Goal: Task Accomplishment & Management: Complete application form

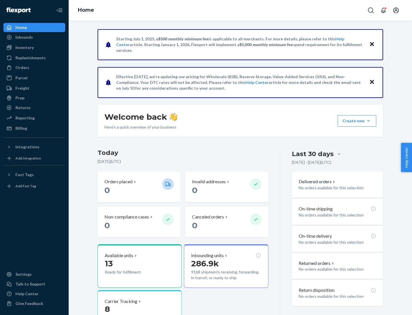
click at [368, 121] on button "Create new Create new inbound Create new order Create new product" at bounding box center [356, 120] width 39 height 11
click at [34, 37] on div "Inbounds" at bounding box center [34, 37] width 61 height 8
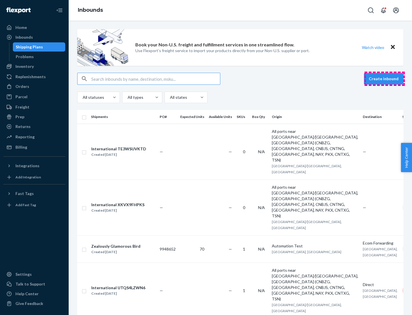
click at [384, 79] on button "Create inbound" at bounding box center [383, 78] width 39 height 11
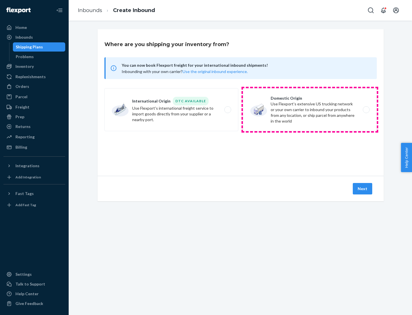
click at [310, 110] on label "Domestic Origin Use Flexport’s extensive US trucking network or your own carrie…" at bounding box center [310, 109] width 134 height 43
click at [366, 110] on input "Domestic Origin Use Flexport’s extensive US trucking network or your own carrie…" at bounding box center [368, 110] width 4 height 4
radio input "true"
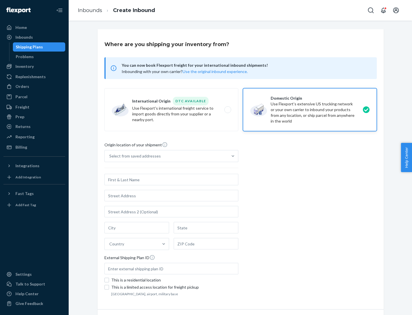
click at [134, 156] on div "Select from saved addresses" at bounding box center [134, 156] width 51 height 6
click at [110, 156] on input "Select from saved addresses" at bounding box center [109, 156] width 1 height 6
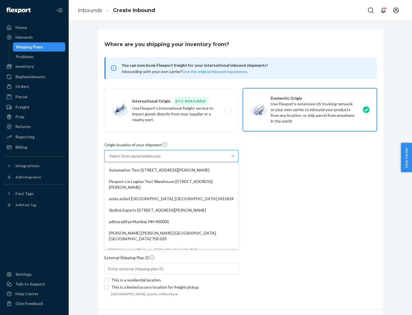
scroll to position [2, 0]
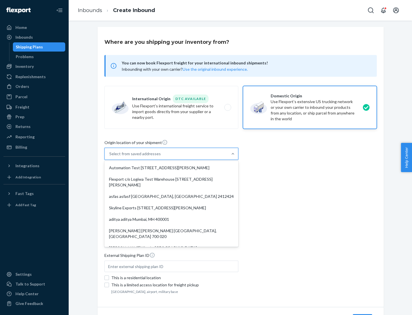
click at [171, 168] on div "Automation Test [STREET_ADDRESS][PERSON_NAME]" at bounding box center [172, 167] width 132 height 11
click at [110, 156] on input "option Automation Test [STREET_ADDRESS][PERSON_NAME]. 9 results available. Use …" at bounding box center [109, 154] width 1 height 6
type input "Automation Test"
type input "9th Floor"
type input "[GEOGRAPHIC_DATA]"
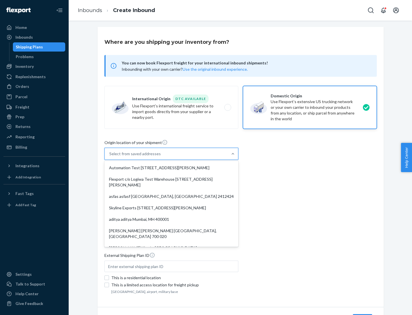
type input "CA"
type input "94104"
type input "[STREET_ADDRESS][PERSON_NAME]"
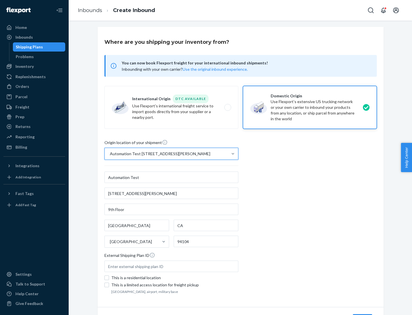
scroll to position [33, 0]
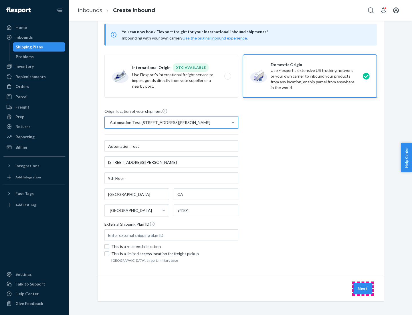
click at [363, 288] on button "Next" at bounding box center [362, 288] width 19 height 11
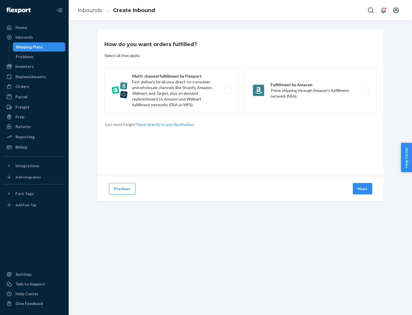
click at [171, 90] on label "Multi-channel fulfillment by Flexport Fast delivery for all your direct-to-cons…" at bounding box center [171, 90] width 134 height 46
click at [227, 90] on input "Multi-channel fulfillment by Flexport Fast delivery for all your direct-to-cons…" at bounding box center [229, 91] width 4 height 4
radio input "true"
click at [363, 188] on button "Next" at bounding box center [362, 188] width 19 height 11
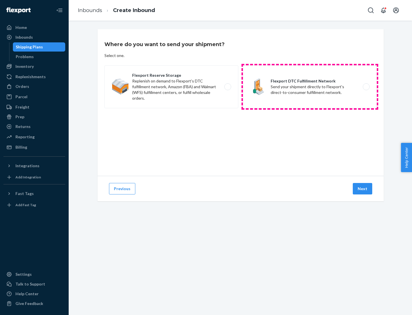
click at [310, 87] on label "Flexport DTC Fulfillment Network Send your shipment directly to Flexport's dire…" at bounding box center [310, 86] width 134 height 43
click at [366, 87] on input "Flexport DTC Fulfillment Network Send your shipment directly to Flexport's dire…" at bounding box center [368, 87] width 4 height 4
radio input "true"
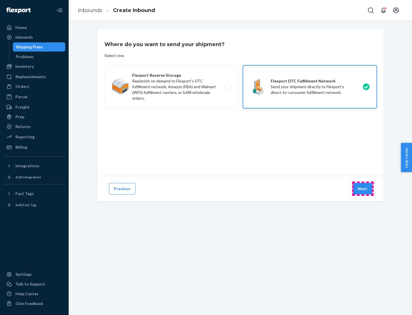
click at [363, 188] on button "Next" at bounding box center [362, 188] width 19 height 11
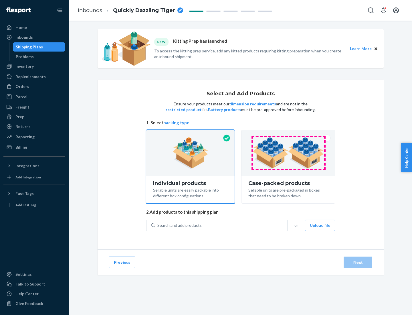
click at [288, 153] on img at bounding box center [287, 152] width 71 height 31
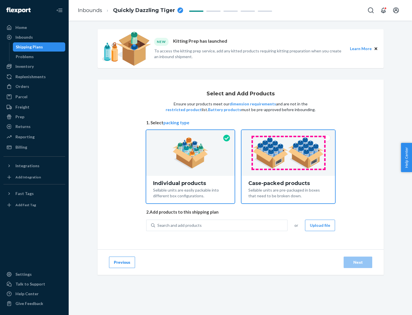
click at [288, 134] on input "Case-packed products Sellable units are pre-packaged in boxes that need to be b…" at bounding box center [288, 132] width 4 height 4
radio input "true"
radio input "false"
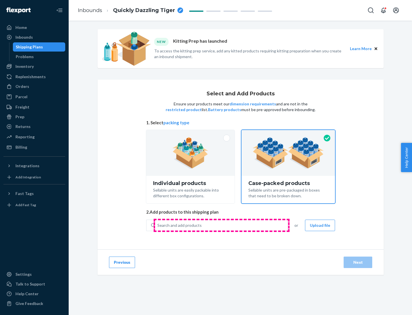
click at [221, 225] on div "Search and add products" at bounding box center [221, 225] width 132 height 10
click at [158, 225] on input "Search and add products" at bounding box center [157, 225] width 1 height 6
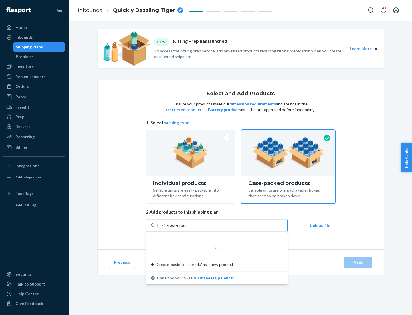
type input "basic-test-product-1"
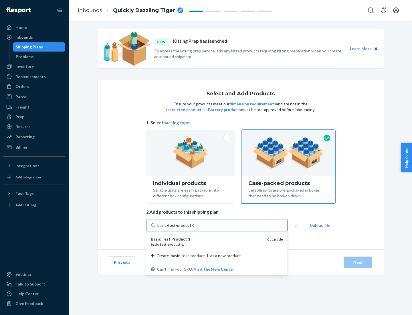
click at [207, 244] on div "basic - test - product - 1" at bounding box center [207, 244] width 112 height 5
click at [194, 228] on input "basic-test-product-1" at bounding box center [175, 225] width 37 height 6
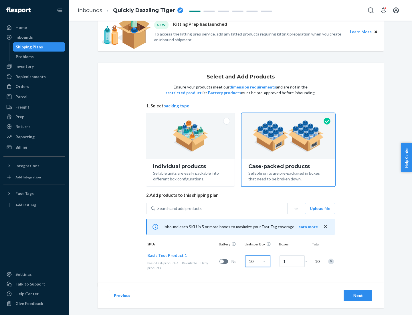
scroll to position [21, 0]
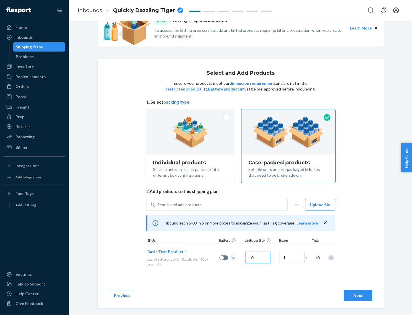
type input "10"
type input "7"
click at [358, 295] on div "Next" at bounding box center [357, 295] width 19 height 6
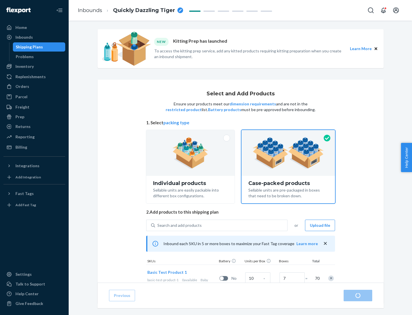
radio input "true"
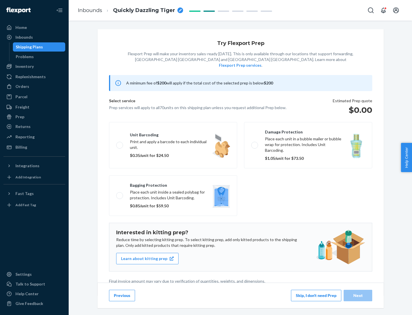
scroll to position [1, 0]
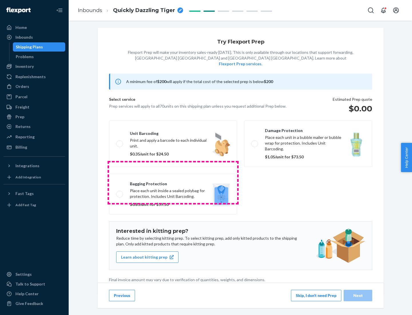
click at [173, 182] on label "Bagging protection Place each unit inside a sealed polybag for protection. Incl…" at bounding box center [173, 194] width 128 height 41
click at [120, 192] on input "Bagging protection Place each unit inside a sealed polybag for protection. Incl…" at bounding box center [118, 194] width 4 height 4
checkbox input "true"
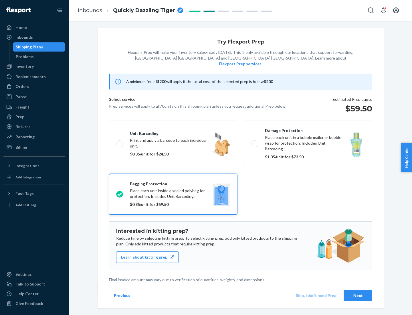
click at [358, 295] on div "Next" at bounding box center [357, 295] width 19 height 6
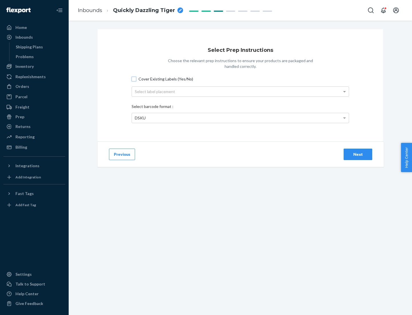
click at [134, 79] on input "Cover Existing Labels (Yes/No)" at bounding box center [134, 79] width 5 height 5
checkbox input "true"
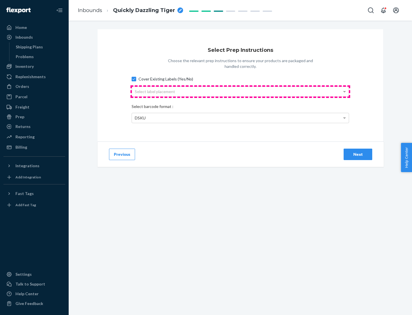
click at [240, 91] on div "Select label placement" at bounding box center [240, 92] width 217 height 10
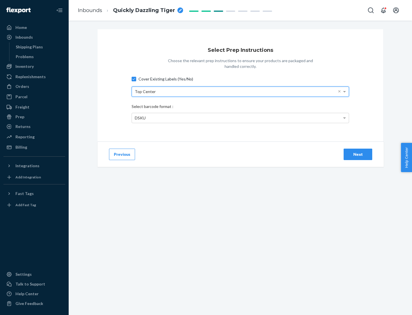
click at [240, 118] on div "DSKU" at bounding box center [240, 118] width 217 height 10
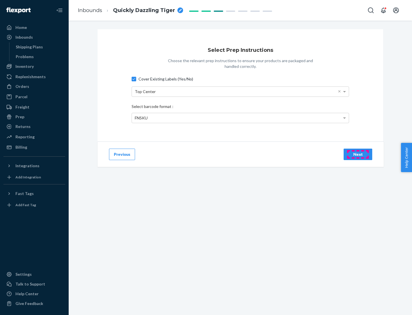
click at [358, 154] on div "Next" at bounding box center [357, 154] width 19 height 6
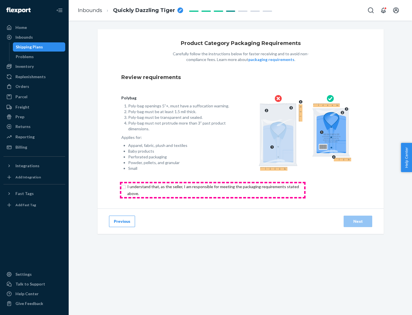
click at [212, 190] on input "checkbox" at bounding box center [216, 190] width 190 height 14
checkbox input "true"
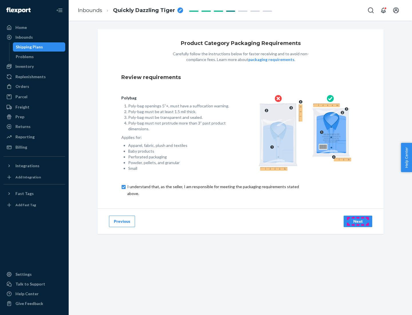
click at [358, 221] on div "Next" at bounding box center [357, 221] width 19 height 6
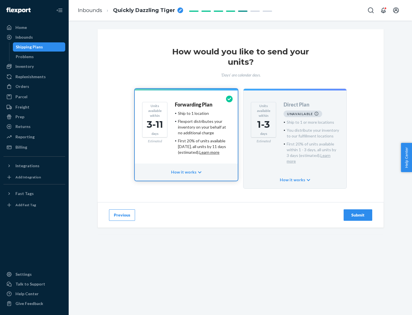
click at [194, 104] on h4 "Forwarding Plan" at bounding box center [193, 105] width 37 height 6
click at [358, 212] on div "Submit" at bounding box center [357, 215] width 19 height 6
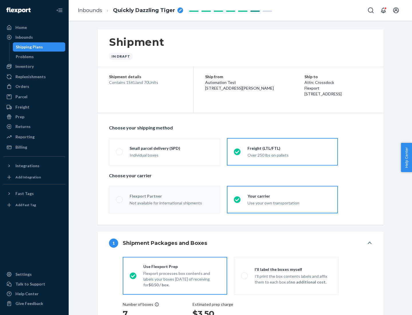
radio input "true"
radio input "false"
radio input "true"
radio input "false"
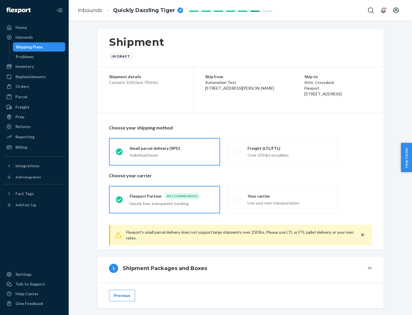
click at [171, 155] on div "Individual boxes" at bounding box center [171, 155] width 83 height 6
click at [120, 153] on input "Small parcel delivery (SPD) Individual boxes" at bounding box center [118, 152] width 4 height 4
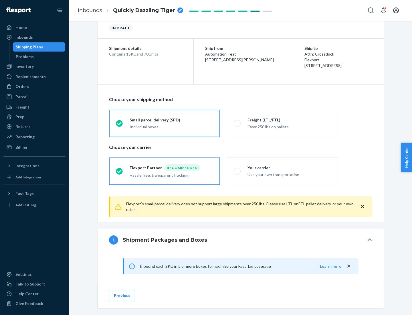
click at [171, 167] on div "Recommended" at bounding box center [182, 167] width 36 height 7
click at [120, 169] on input "Flexport Partner Recommended Hassle free, transparent tracking" at bounding box center [118, 171] width 4 height 4
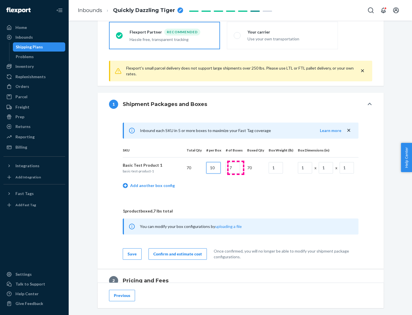
type input "10"
type input "7"
type input "1"
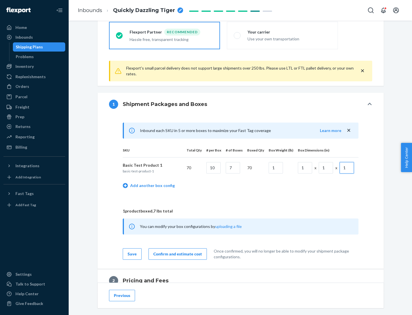
scroll to position [250, 0]
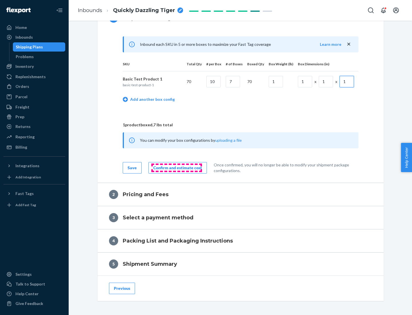
type input "1"
click at [176, 167] on div "Confirm and estimate cost" at bounding box center [177, 168] width 49 height 6
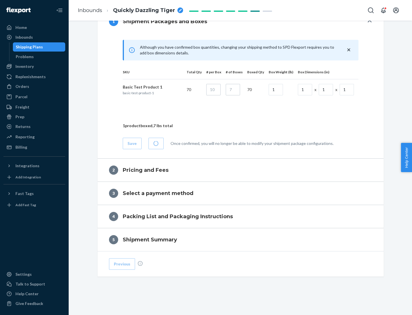
scroll to position [246, 0]
